Goal: Information Seeking & Learning: Learn about a topic

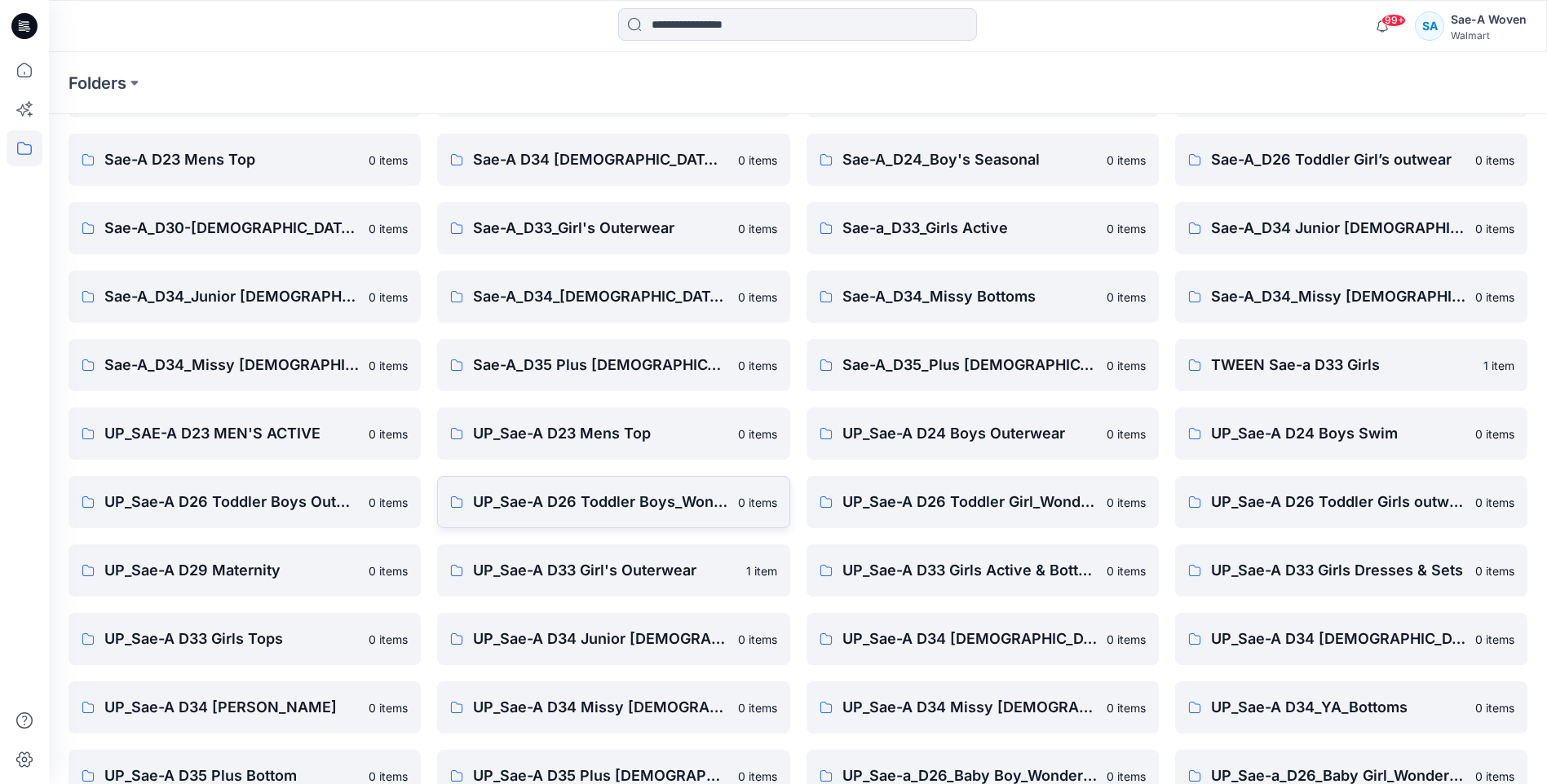
scroll to position [151, 0]
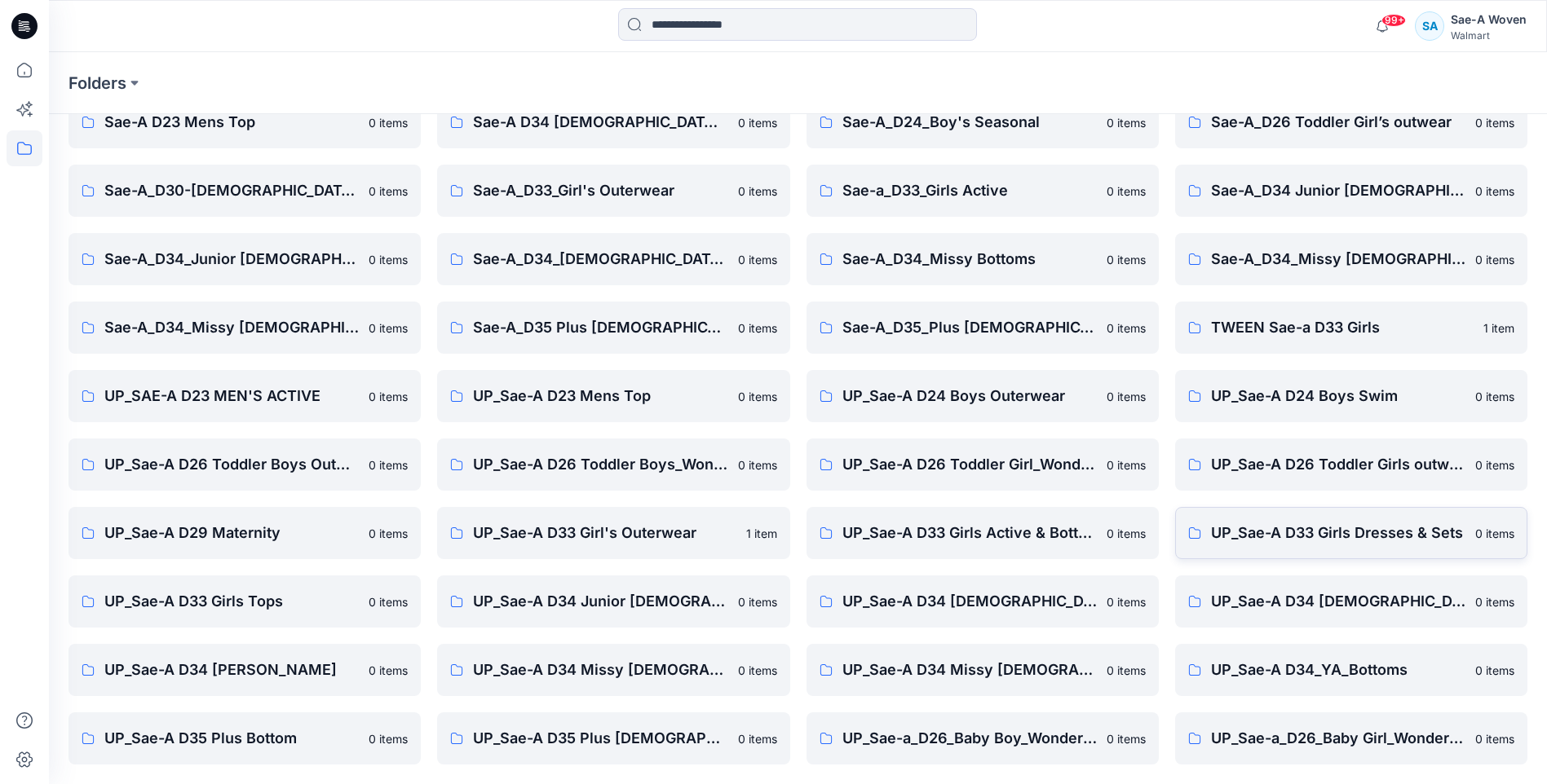
click at [1255, 536] on p "UP_Sae-A D33 Girls Dresses & Sets" at bounding box center [1338, 532] width 254 height 23
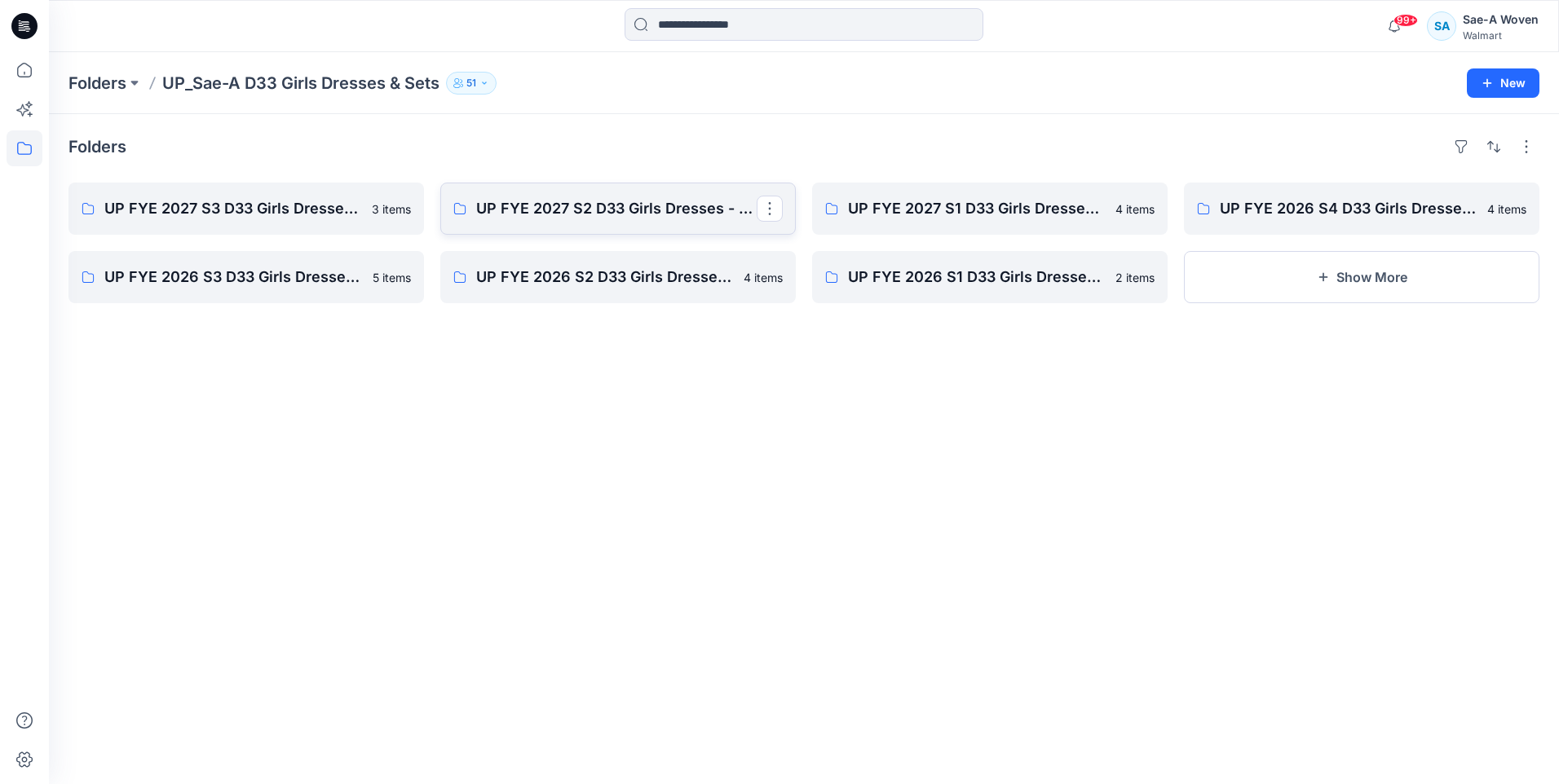
click at [555, 221] on link "UP FYE 2027 S2 D33 Girls Dresses - Sae-A" at bounding box center [618, 208] width 356 height 52
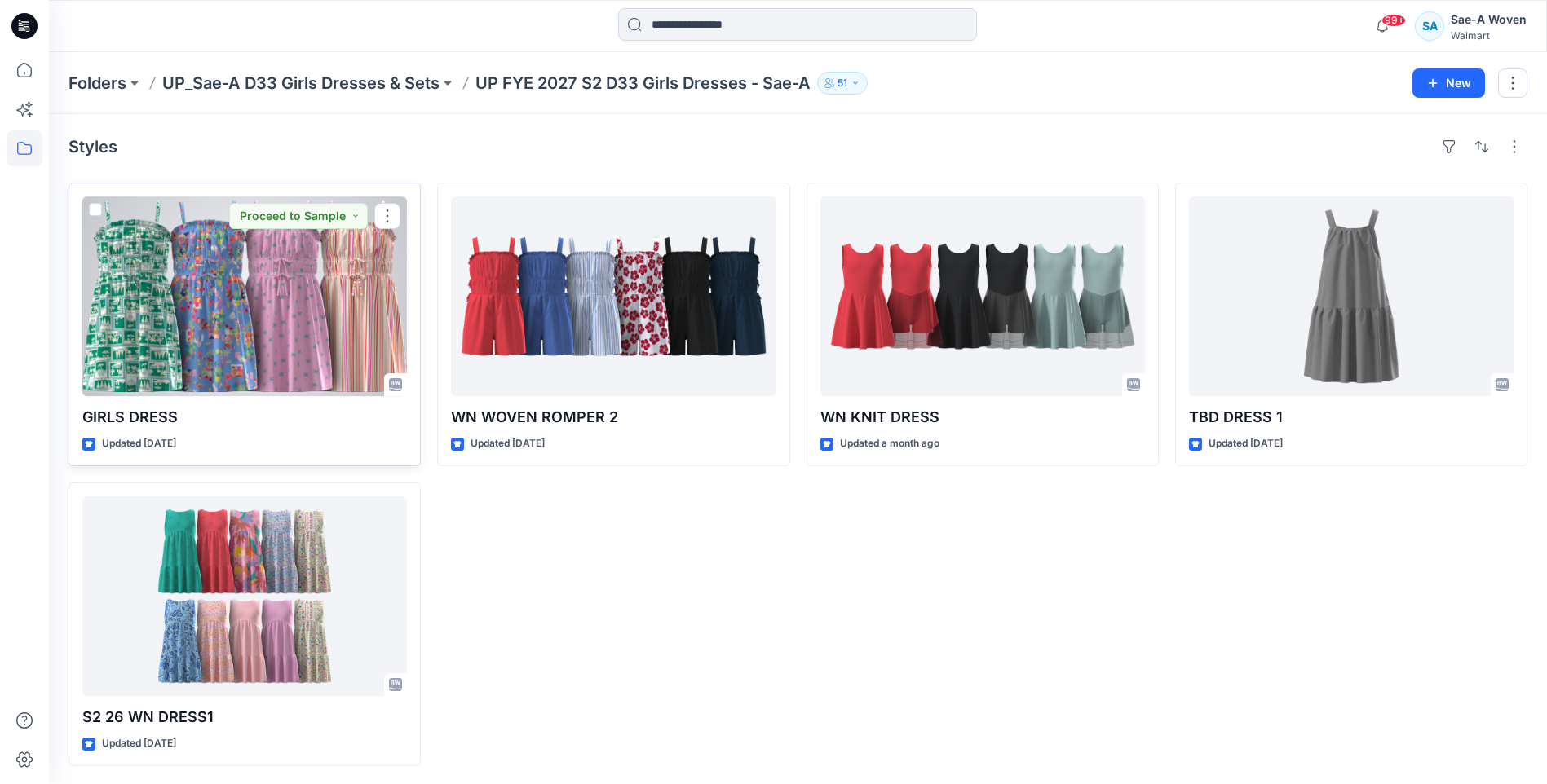
click at [310, 324] on div at bounding box center [245, 296] width 325 height 199
